Goal: Book appointment/travel/reservation

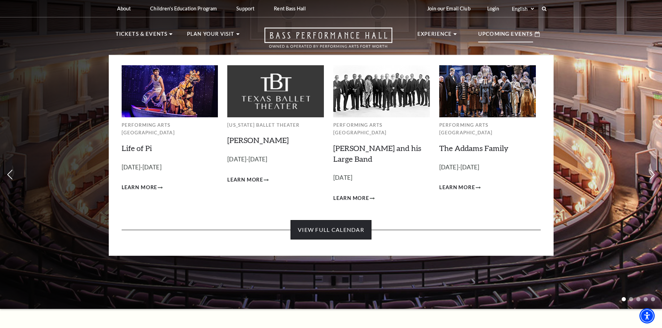
click at [319, 220] on link "View Full Calendar" at bounding box center [330, 229] width 81 height 19
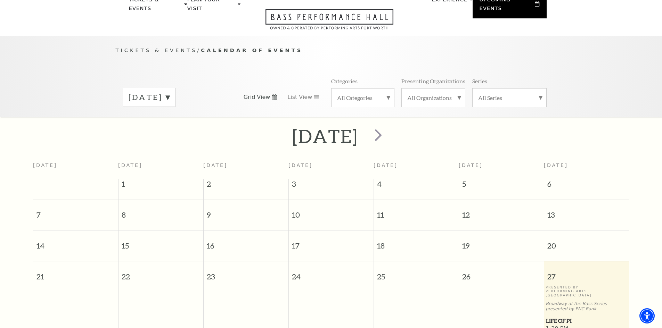
scroll to position [34, 0]
click at [388, 128] on span "next" at bounding box center [378, 136] width 20 height 20
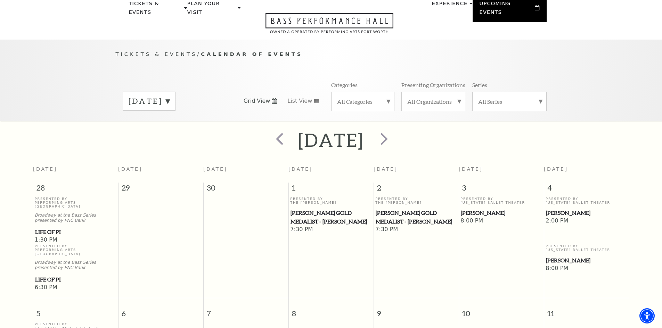
scroll to position [0, 0]
